Goal: Find specific page/section: Find specific page/section

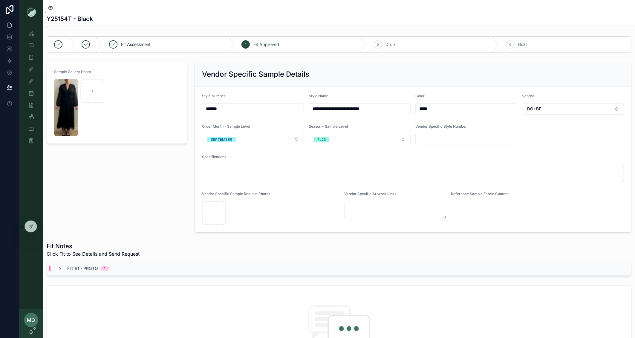
click at [139, 199] on div "Sample Gallery Photo" at bounding box center [117, 147] width 148 height 175
click at [54, 271] on div "Fit #1 - Proto 1" at bounding box center [83, 269] width 66 height 6
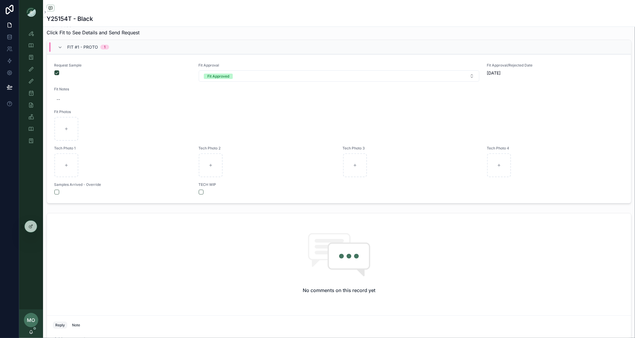
scroll to position [217, 0]
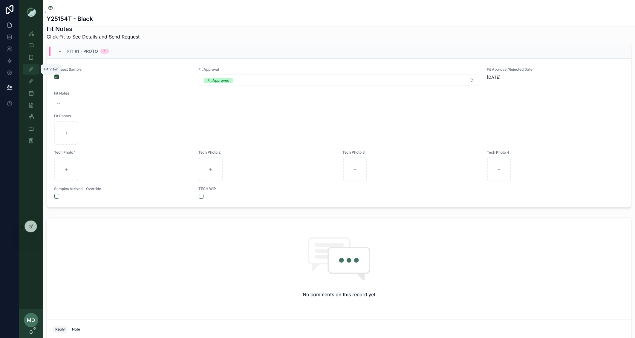
click at [36, 67] on link "Fit View" at bounding box center [31, 69] width 17 height 11
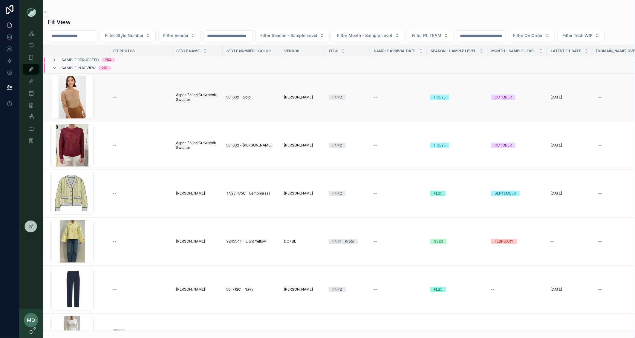
click at [175, 100] on td "Aspen Foiled Crewneck Sweater Aspen Foiled Crewneck Sweater" at bounding box center [197, 97] width 50 height 48
click at [182, 103] on td "Aspen Foiled Crewneck Sweater Aspen Foiled Crewneck Sweater" at bounding box center [197, 97] width 50 height 48
click at [185, 95] on span "Aspen Foiled Crewneck Sweater" at bounding box center [197, 98] width 43 height 10
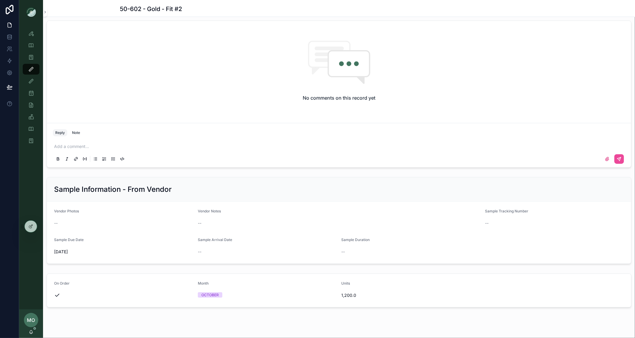
scroll to position [497, 0]
click at [44, 225] on icon at bounding box center [42, 225] width 1 height 1
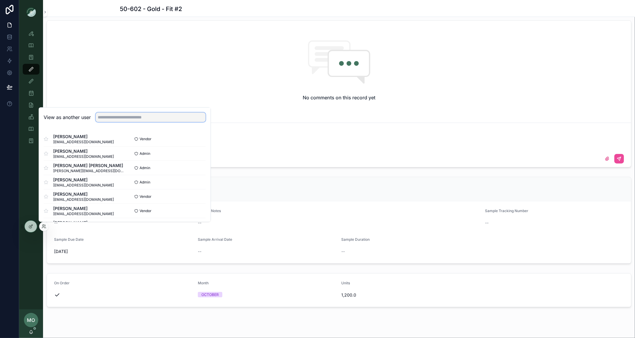
click at [122, 115] on input "text" at bounding box center [151, 118] width 110 height 10
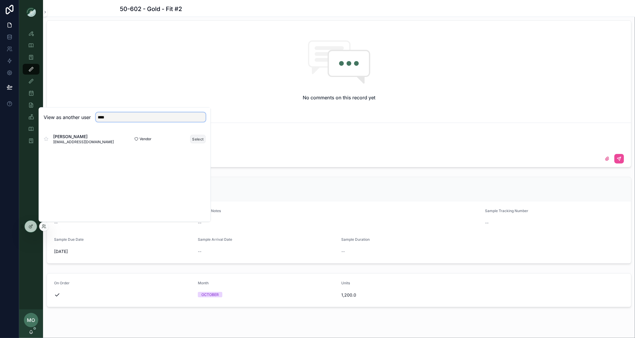
type input "****"
click at [194, 139] on button "Select" at bounding box center [198, 139] width 16 height 9
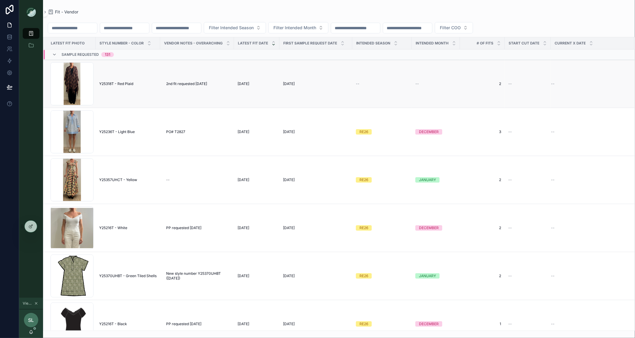
click at [125, 86] on span "Y25318T - Red Plaid" at bounding box center [116, 84] width 34 height 5
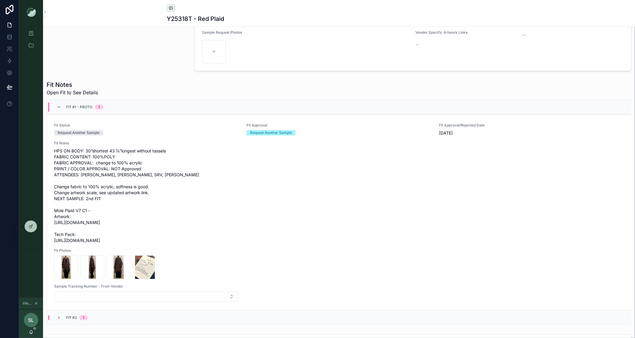
scroll to position [181, 0]
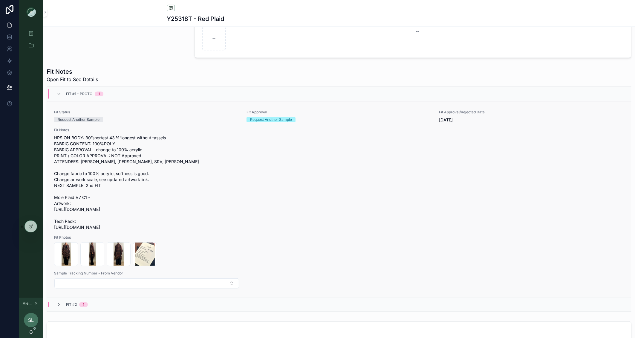
click at [352, 157] on span "HPS ON BODY: 30”shortest 43 ½”longest without tassels FABRIC CONTENT: 100%POLY …" at bounding box center [339, 183] width 570 height 96
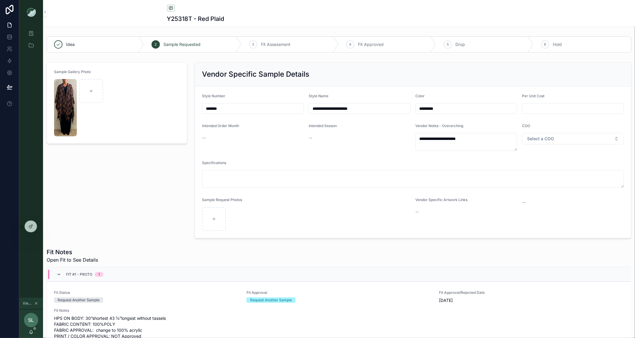
click at [58, 277] on icon "scrollable content" at bounding box center [58, 274] width 5 height 5
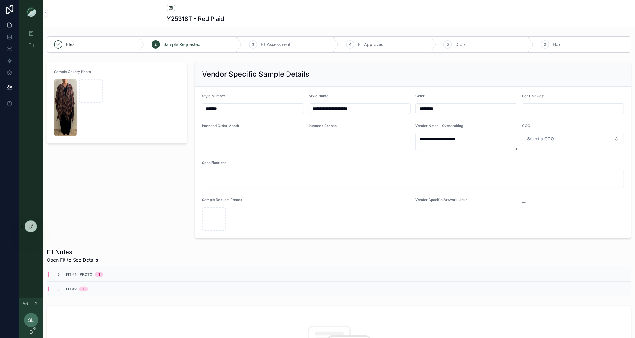
scroll to position [63, 0]
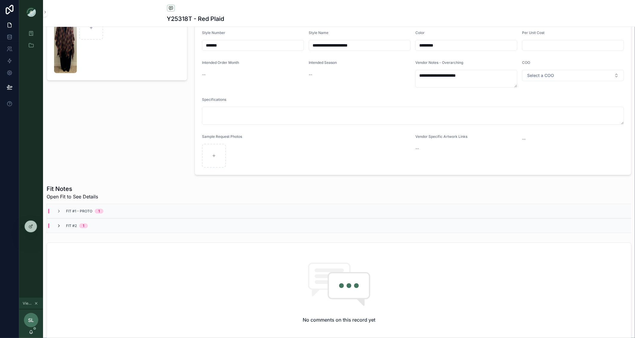
click at [59, 229] on icon "scrollable content" at bounding box center [58, 226] width 5 height 5
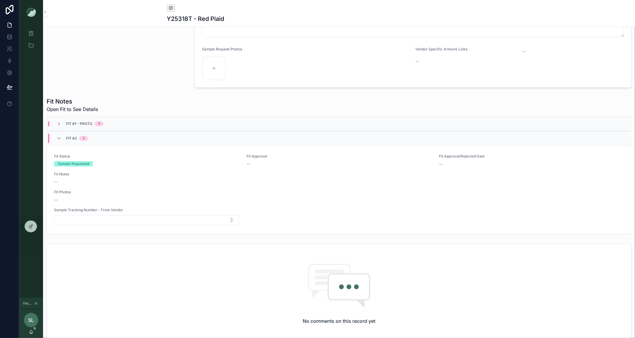
scroll to position [157, 0]
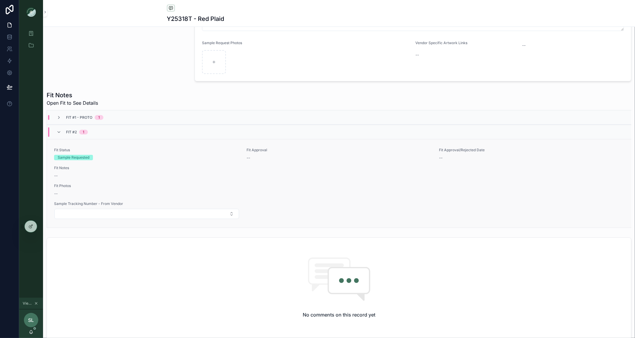
click at [364, 195] on div "--" at bounding box center [339, 194] width 570 height 6
